Goal: Task Accomplishment & Management: Manage account settings

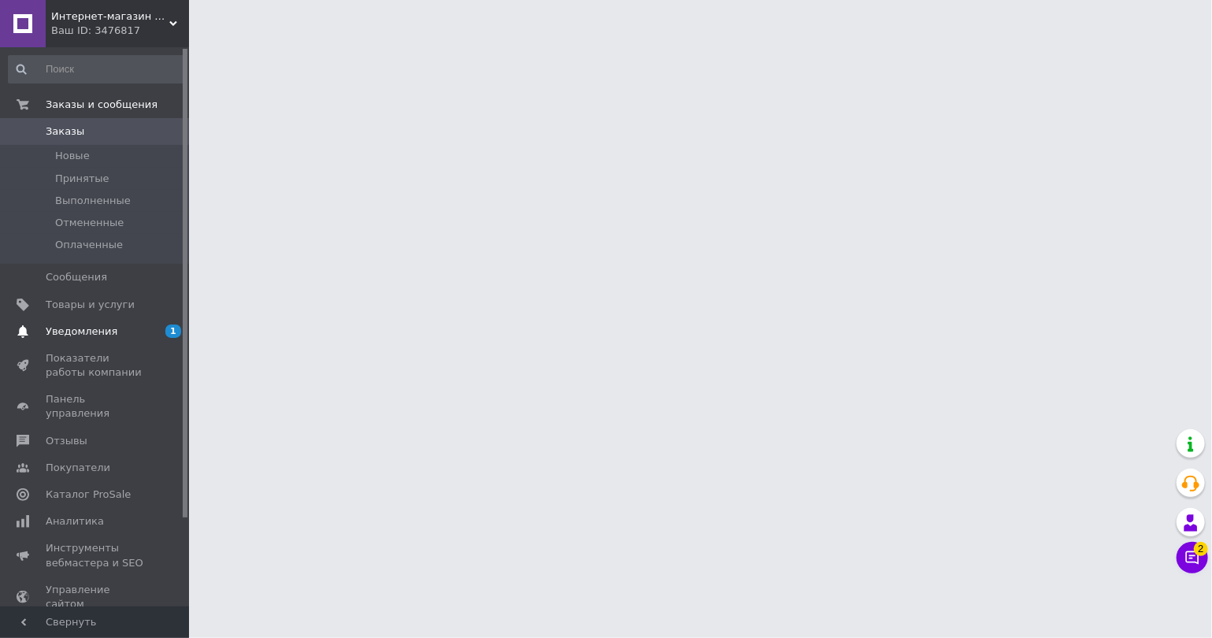
click at [128, 328] on span "Уведомления" at bounding box center [96, 331] width 100 height 14
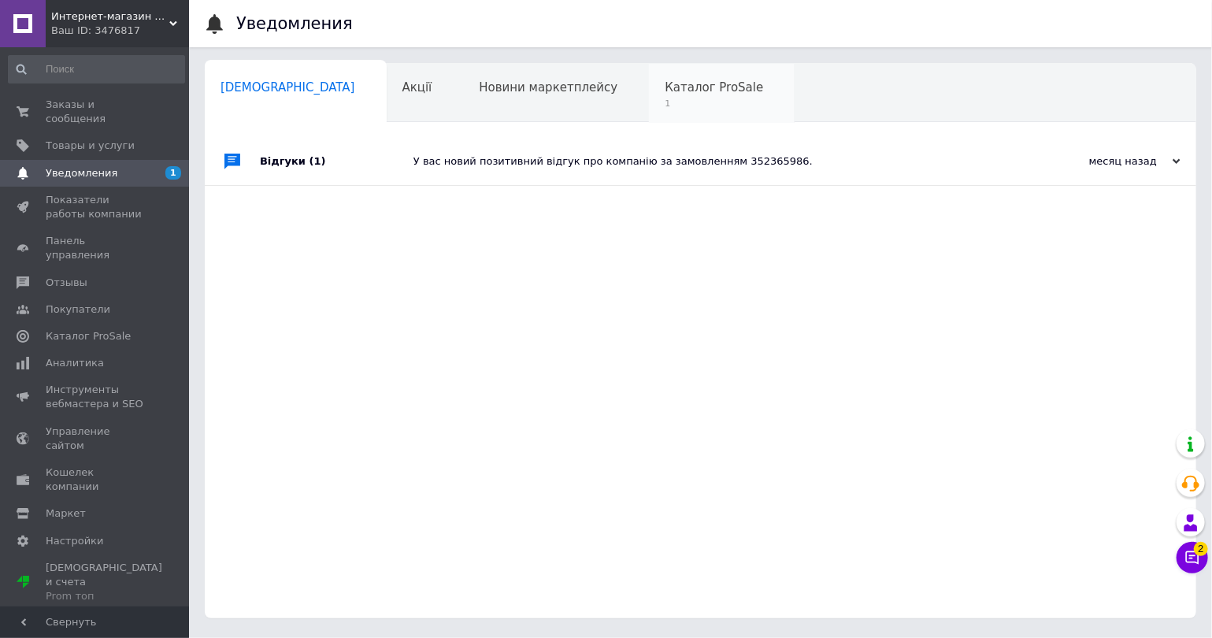
click at [649, 113] on div "Каталог ProSale 1" at bounding box center [722, 94] width 146 height 60
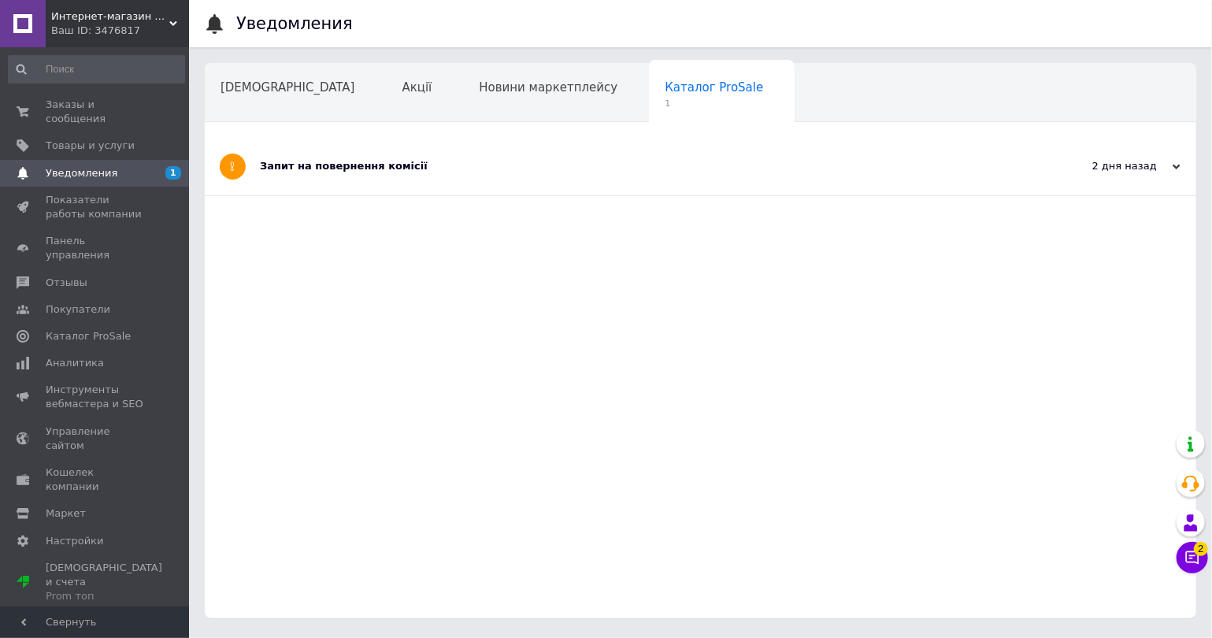
click at [169, 90] on div "Заказы и сообщения 0 0 Товары и услуги Уведомления 1 Показатели работы компании…" at bounding box center [96, 328] width 193 height 563
click at [144, 106] on span "Заказы и сообщения" at bounding box center [96, 112] width 100 height 28
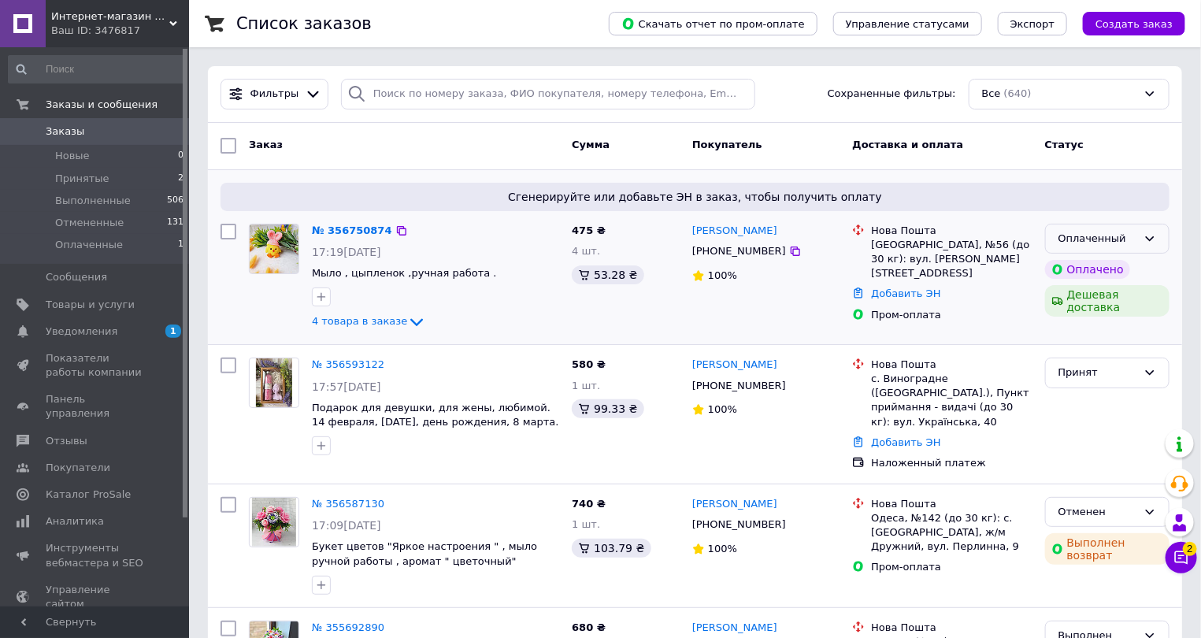
click at [1061, 240] on div "Оплаченный" at bounding box center [1097, 239] width 79 height 17
click at [1084, 262] on li "Принят" at bounding box center [1107, 271] width 123 height 29
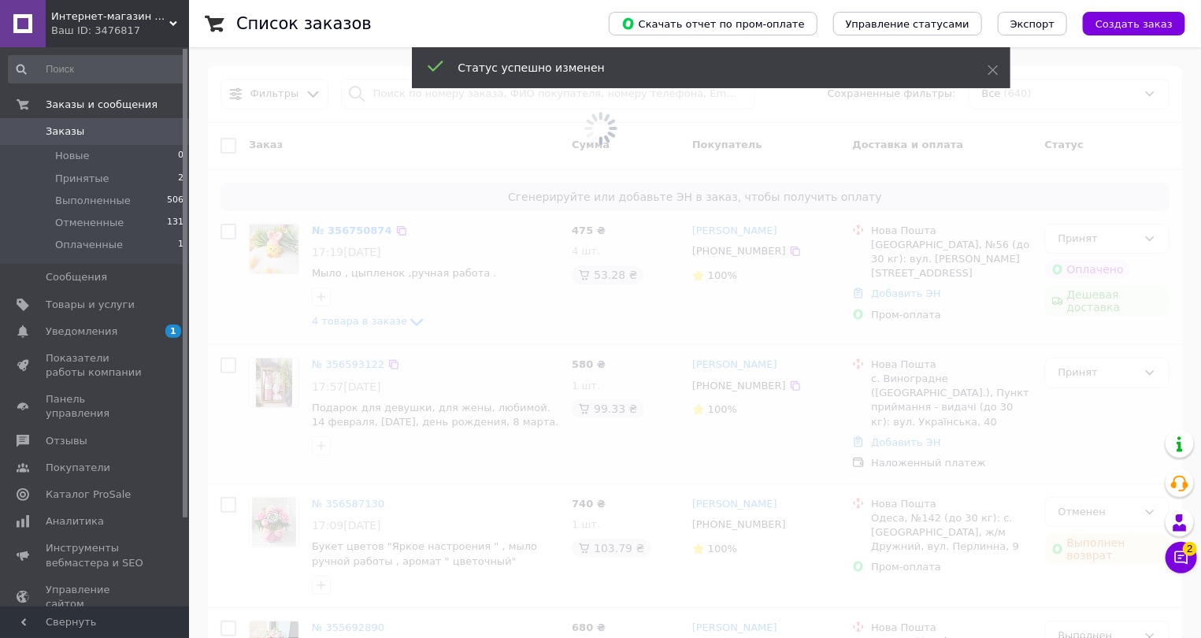
click at [276, 372] on img at bounding box center [274, 382] width 37 height 49
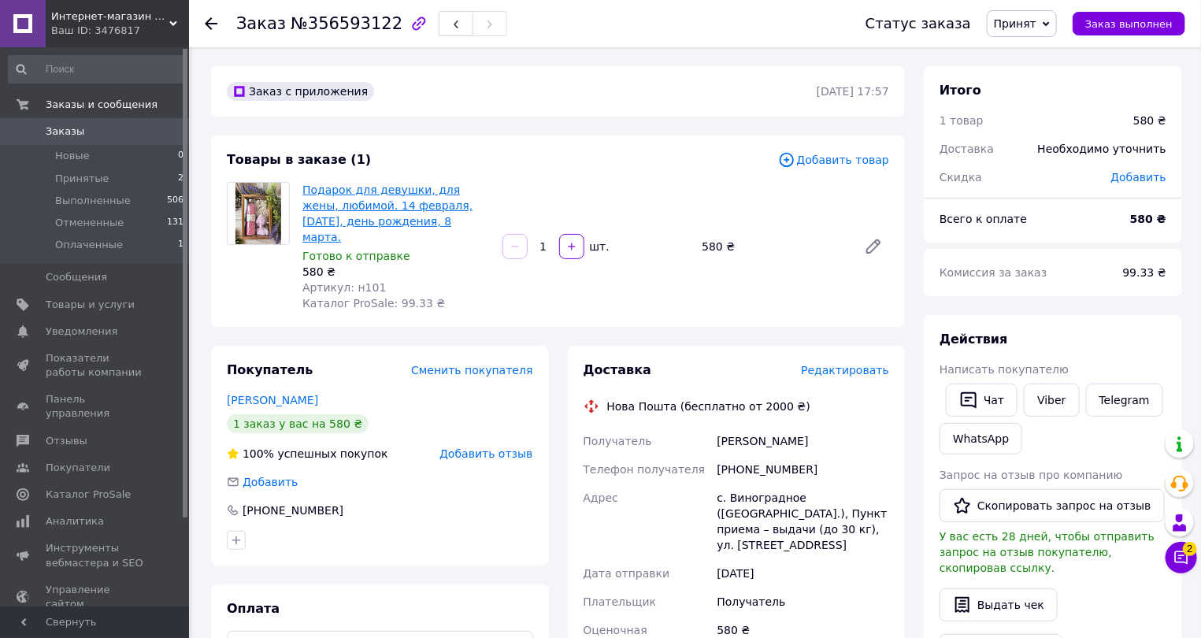
click at [324, 212] on link "Подарок для девушки, для жены, любимой. 14 февраля, [DATE], день рождения, 8 ма…" at bounding box center [387, 213] width 170 height 60
